Goal: Transaction & Acquisition: Purchase product/service

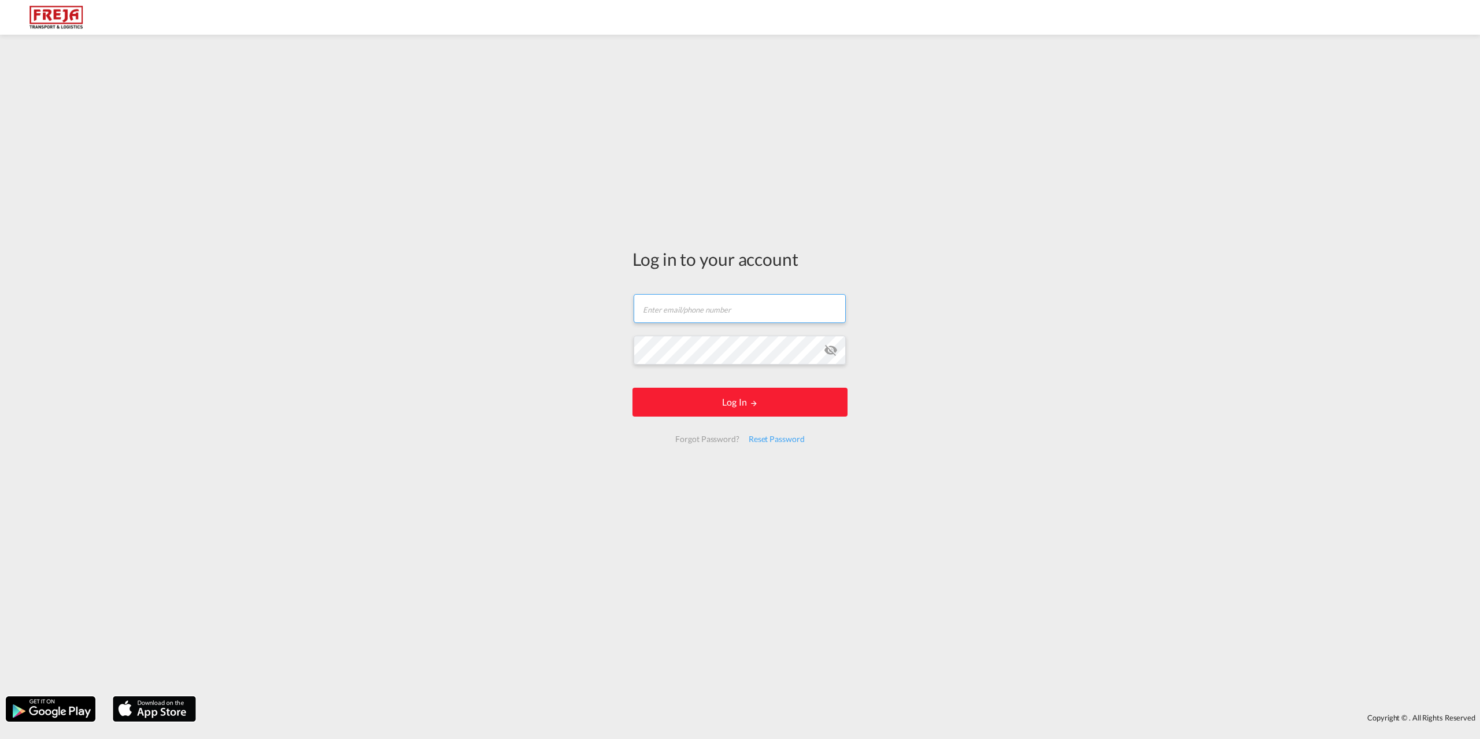
type input "[EMAIL_ADDRESS][DOMAIN_NAME]"
click at [785, 354] on form "[EMAIL_ADDRESS][DOMAIN_NAME] Email field is required Password field is required…" at bounding box center [739, 369] width 215 height 172
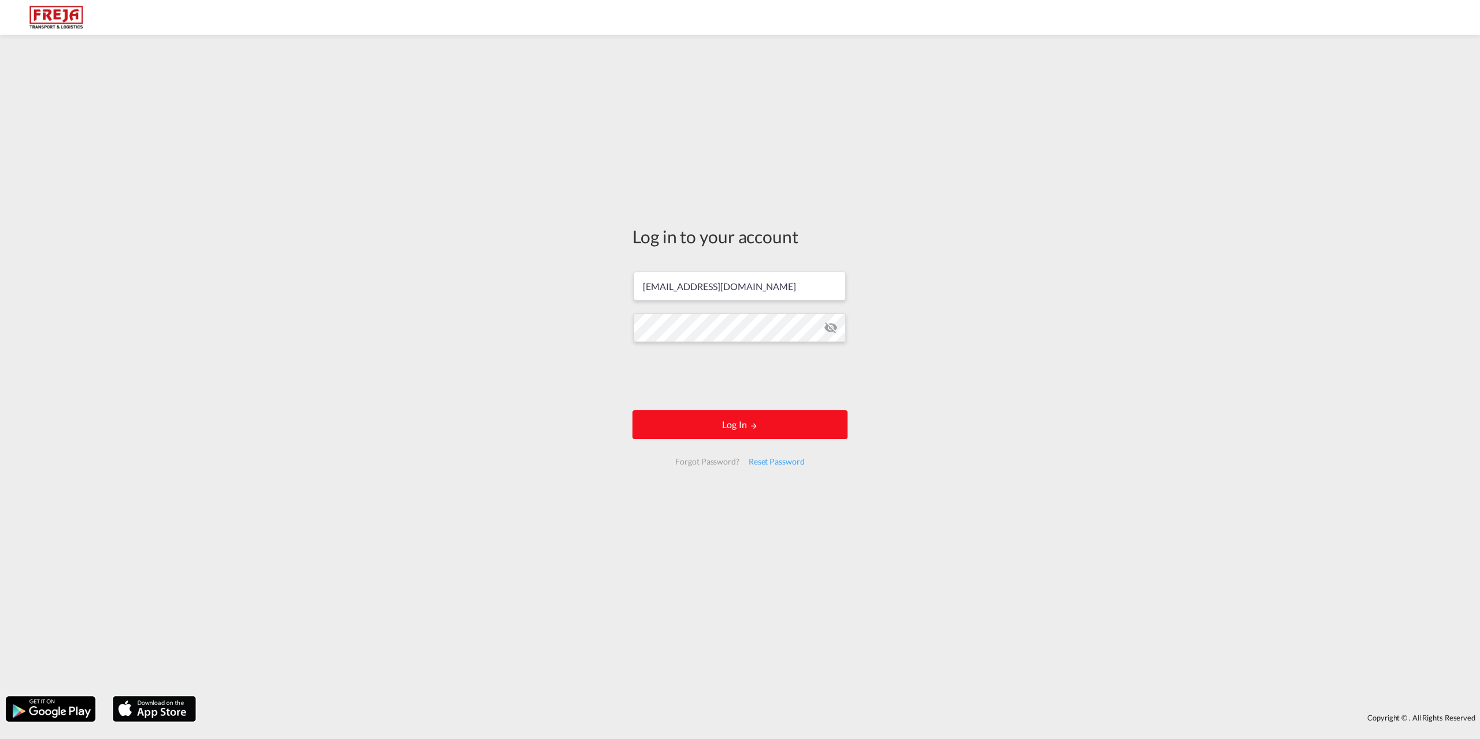
click at [752, 423] on md-icon "LOGIN" at bounding box center [754, 426] width 8 height 8
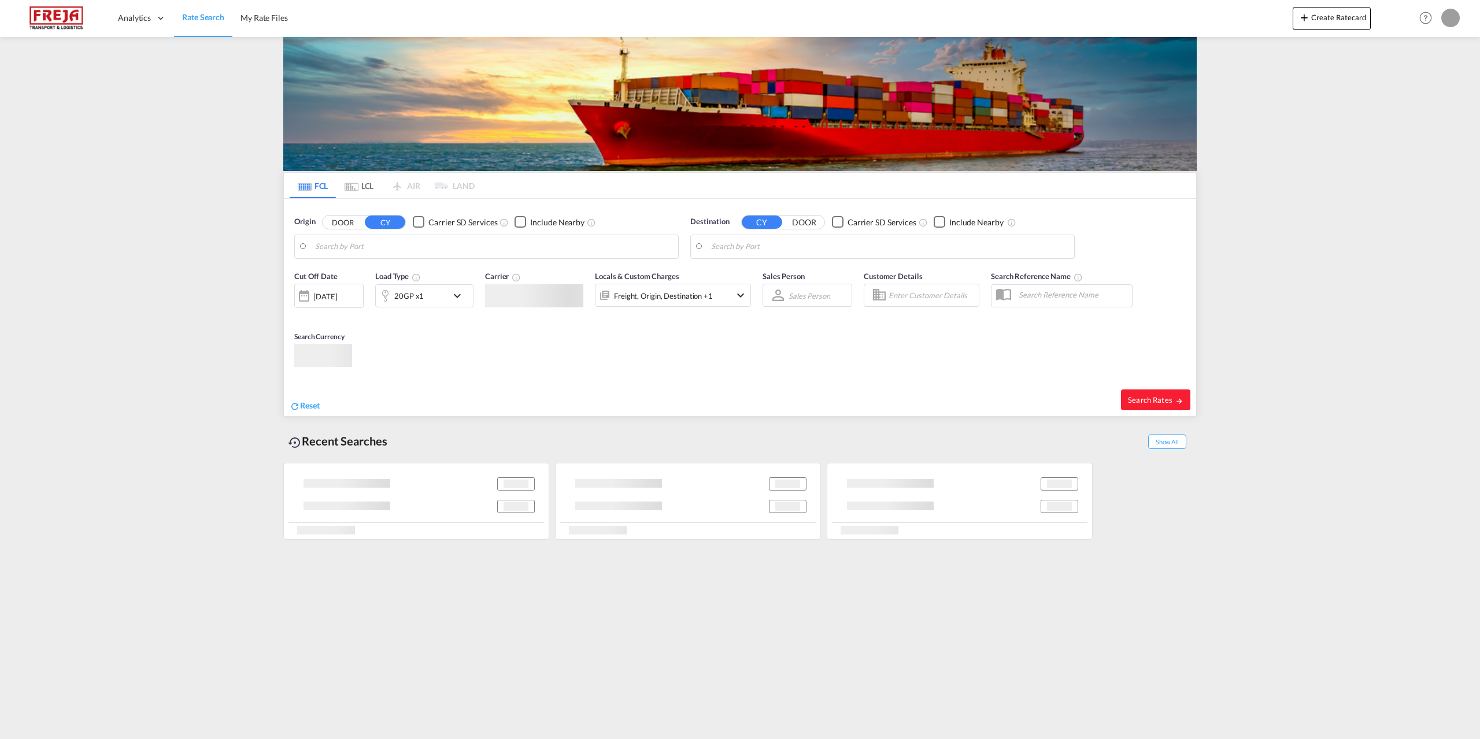
type input "[GEOGRAPHIC_DATA] ([GEOGRAPHIC_DATA]), [GEOGRAPHIC_DATA]"
type input "[GEOGRAPHIC_DATA], AUSYD"
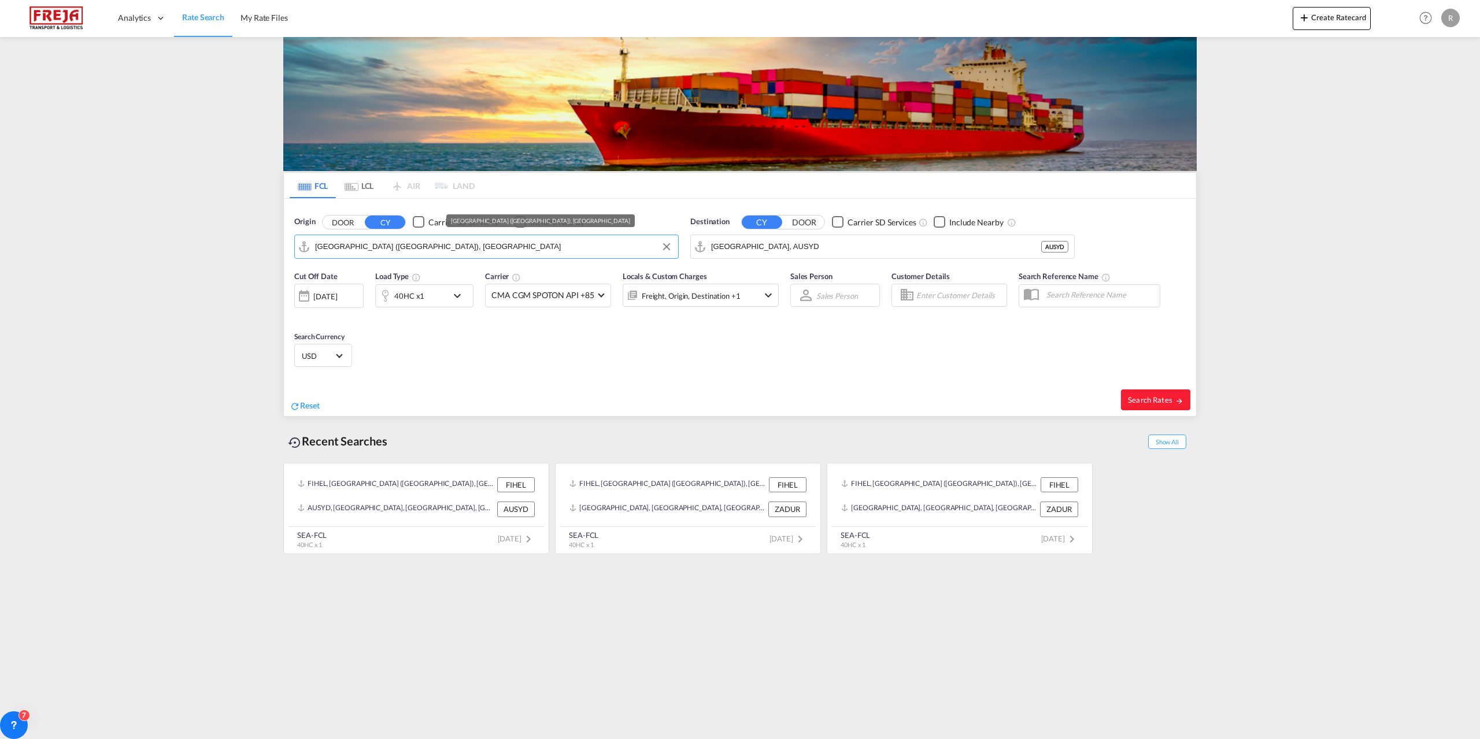
click at [451, 252] on input "[GEOGRAPHIC_DATA] ([GEOGRAPHIC_DATA]), [GEOGRAPHIC_DATA]" at bounding box center [493, 246] width 357 height 17
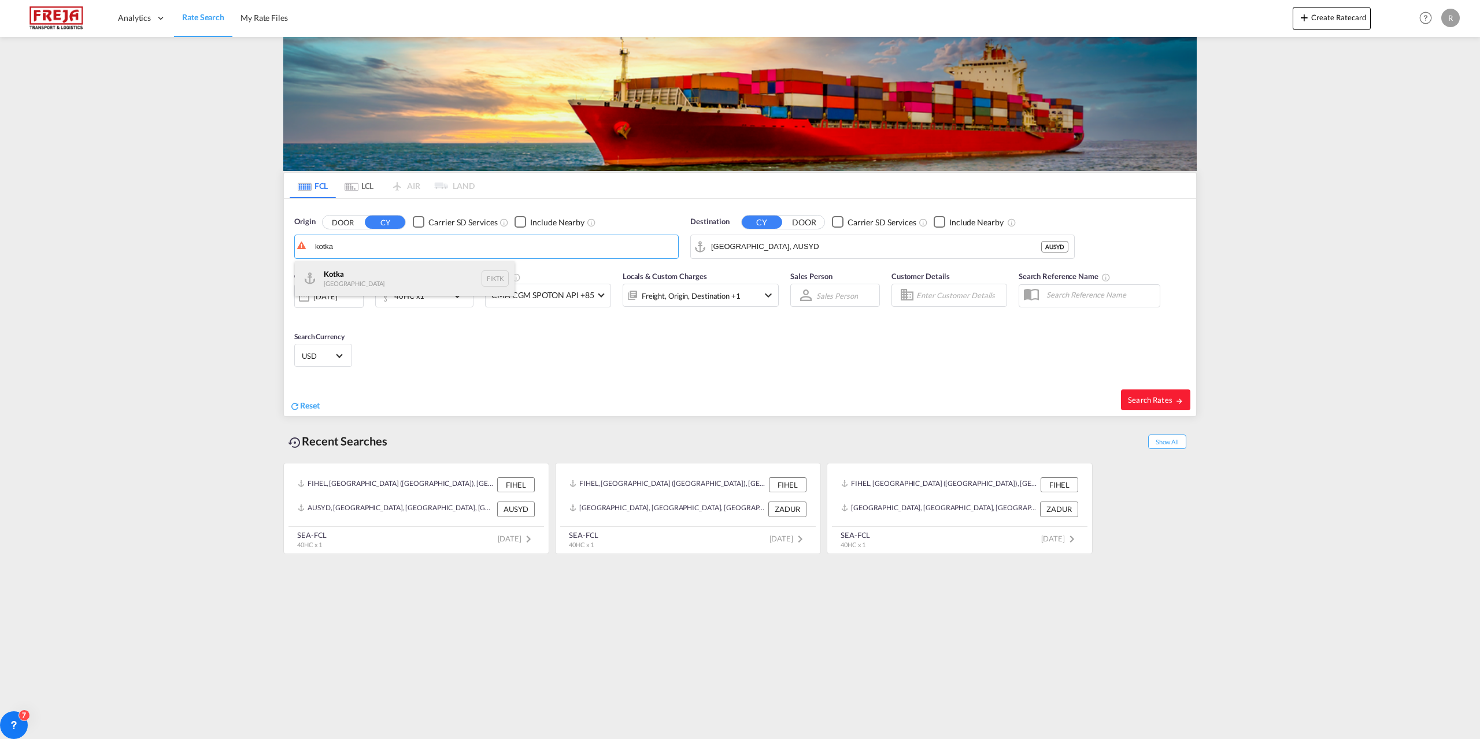
click at [359, 278] on div "Kotka Finland FIKTK" at bounding box center [405, 278] width 220 height 35
type input "Kotka, FIKTK"
click at [806, 246] on input "[GEOGRAPHIC_DATA], AUSYD" at bounding box center [889, 246] width 357 height 17
click at [780, 272] on div "Shanghai [GEOGRAPHIC_DATA] [GEOGRAPHIC_DATA]" at bounding box center [801, 278] width 220 height 35
type input "[GEOGRAPHIC_DATA], [GEOGRAPHIC_DATA]"
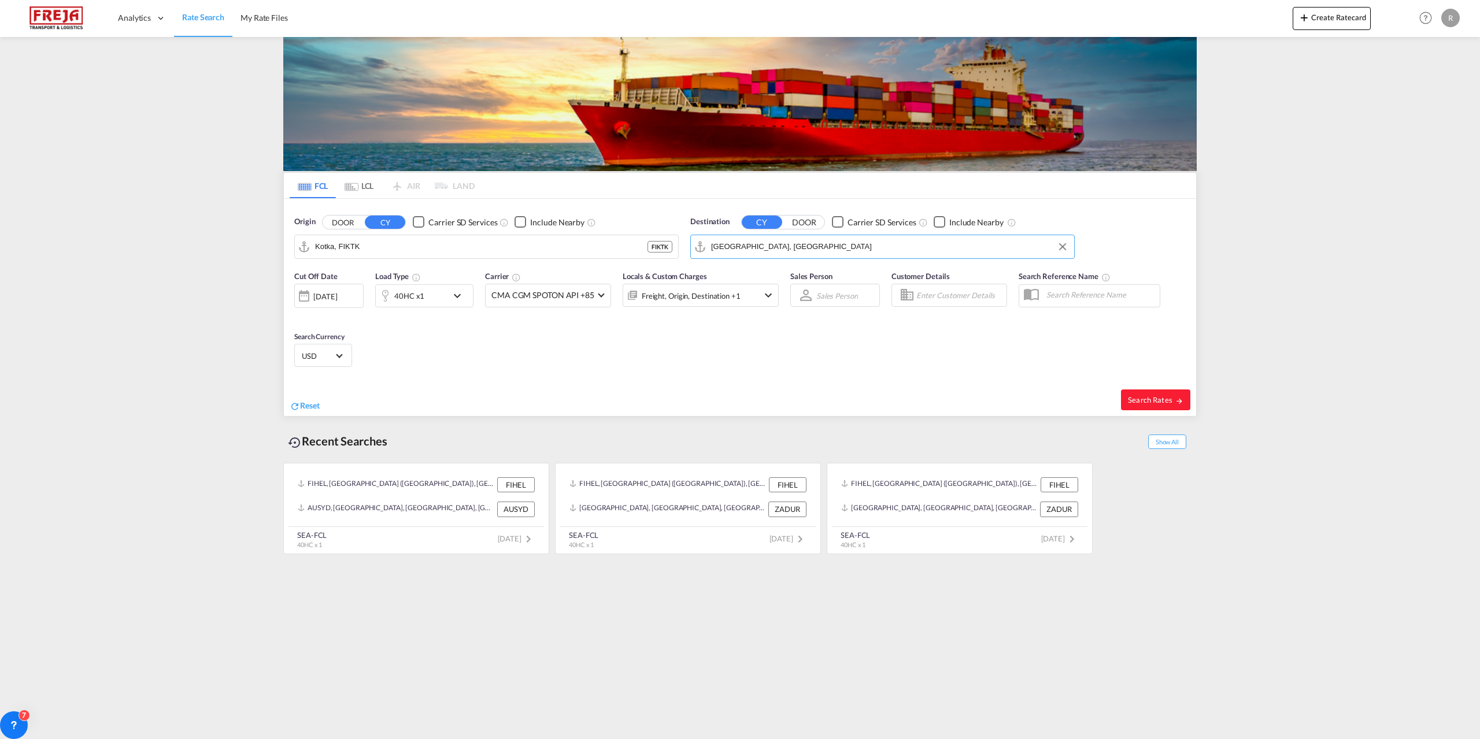
click at [463, 295] on md-icon "icon-chevron-down" at bounding box center [460, 296] width 20 height 14
click at [346, 343] on md-select-value "40HC" at bounding box center [334, 346] width 46 height 20
click at [353, 297] on md-option "20GP" at bounding box center [342, 291] width 79 height 28
click at [526, 388] on button "Done" at bounding box center [523, 388] width 40 height 21
click at [466, 294] on md-icon "icon-chevron-down" at bounding box center [460, 296] width 20 height 14
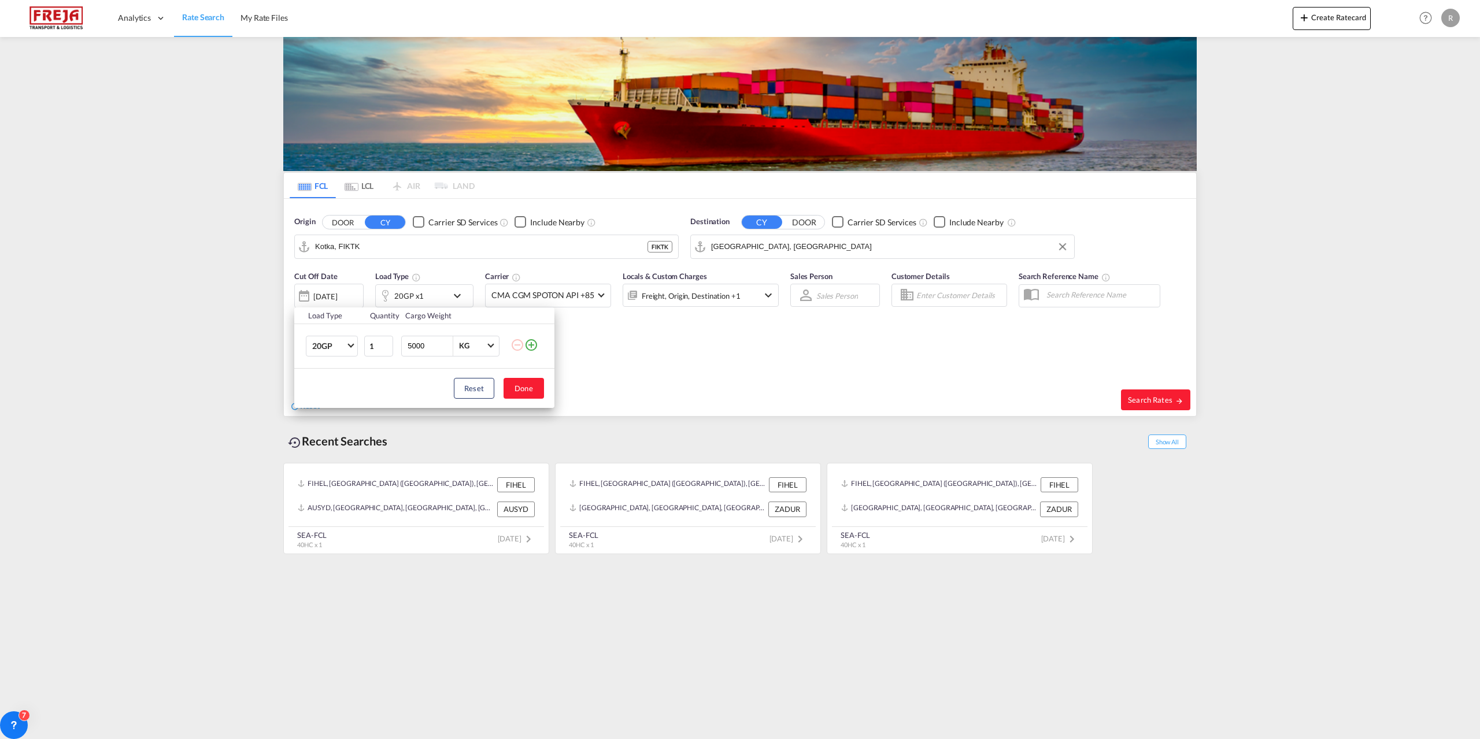
drag, startPoint x: 431, startPoint y: 346, endPoint x: 237, endPoint y: 344, distance: 194.2
click at [237, 344] on div "Load Type Quantity Cargo Weight 20GP 20GP 40GP 40HC 45HC 20RE 40RE 40HR 20OT 40…" at bounding box center [740, 369] width 1480 height 739
type input "10000"
click at [533, 396] on button "Done" at bounding box center [523, 388] width 40 height 21
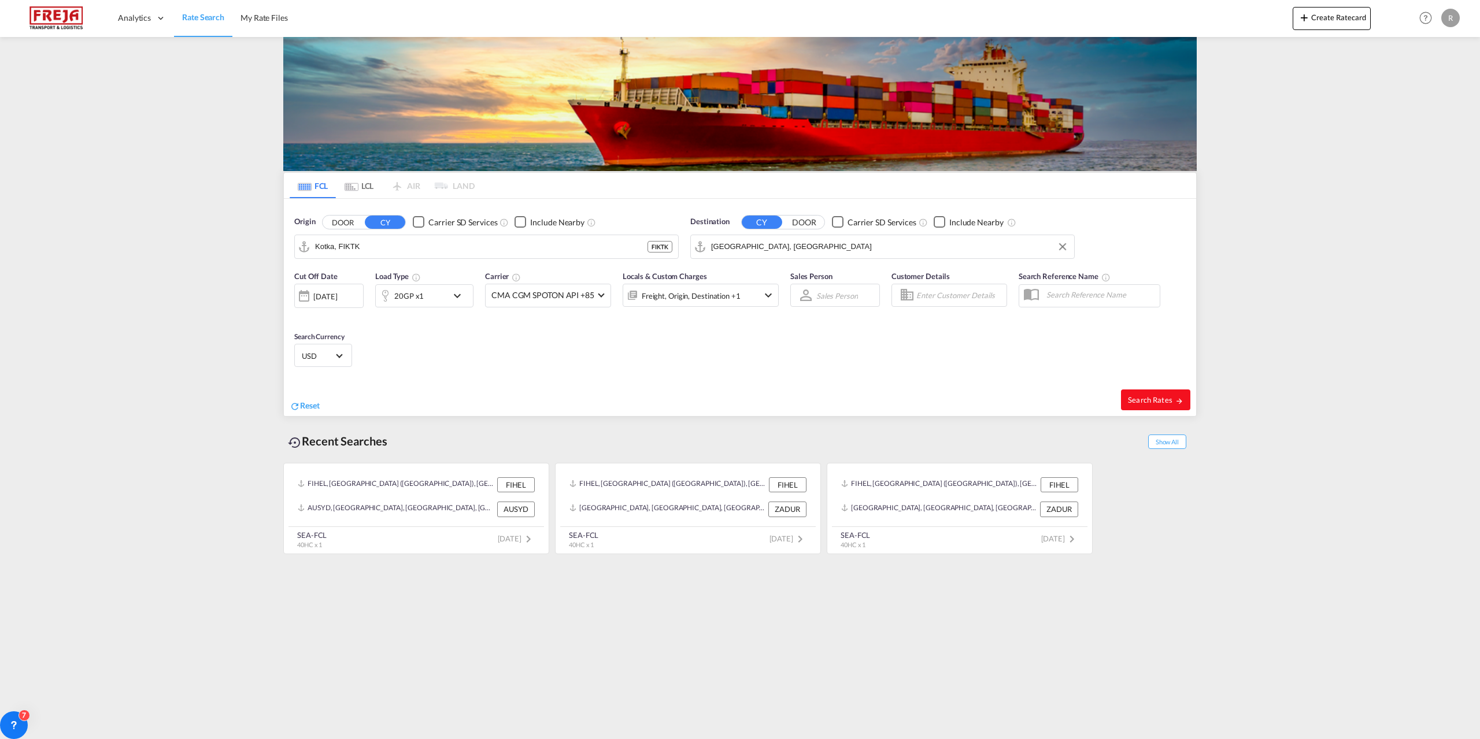
click at [1131, 396] on span "Search Rates" at bounding box center [1155, 399] width 55 height 9
type input "FIKTK to CNSHA / [DATE]"
